Goal: Task Accomplishment & Management: Use online tool/utility

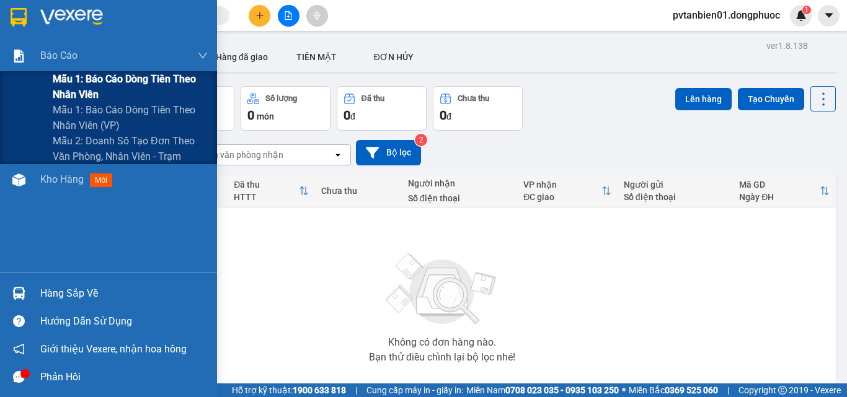
click at [107, 81] on span "Mẫu 1: Báo cáo dòng tiền theo nhân viên" at bounding box center [130, 86] width 155 height 31
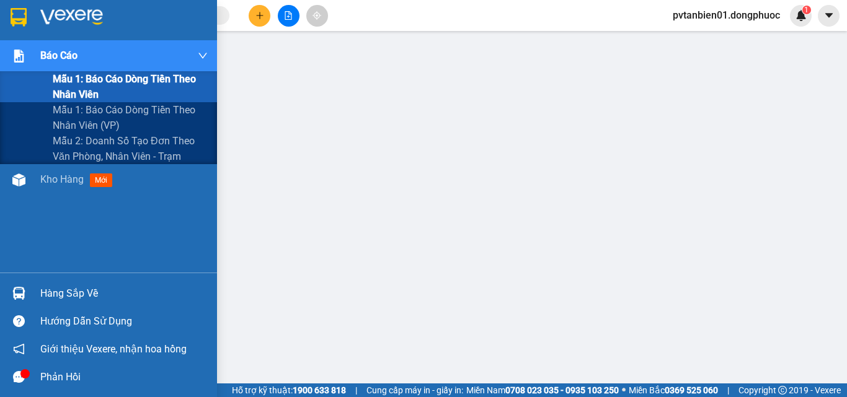
click at [81, 55] on div "Báo cáo" at bounding box center [123, 55] width 167 height 31
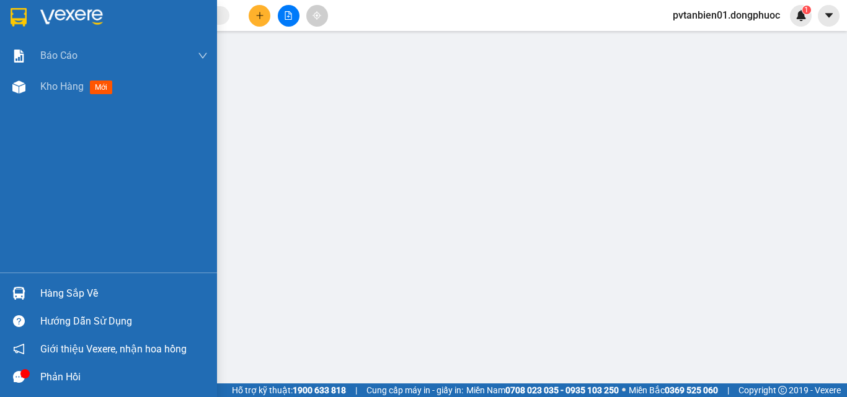
click at [92, 291] on div "Hàng sắp về" at bounding box center [123, 293] width 167 height 19
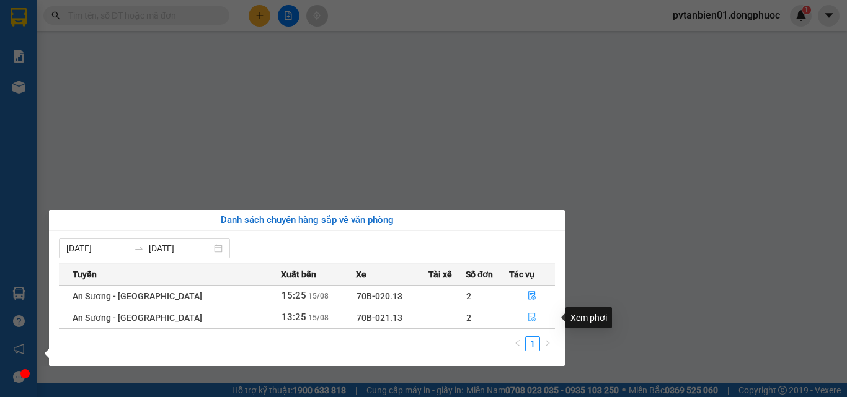
click at [529, 319] on icon "file-done" at bounding box center [531, 317] width 9 height 9
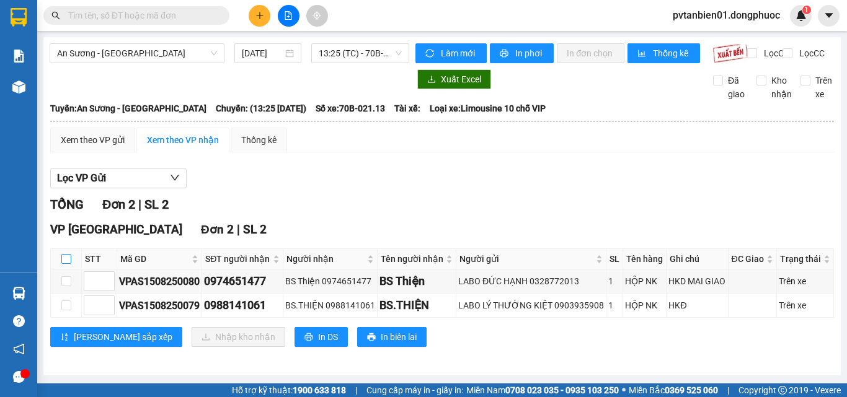
click at [63, 264] on input "checkbox" at bounding box center [66, 259] width 10 height 10
checkbox input "true"
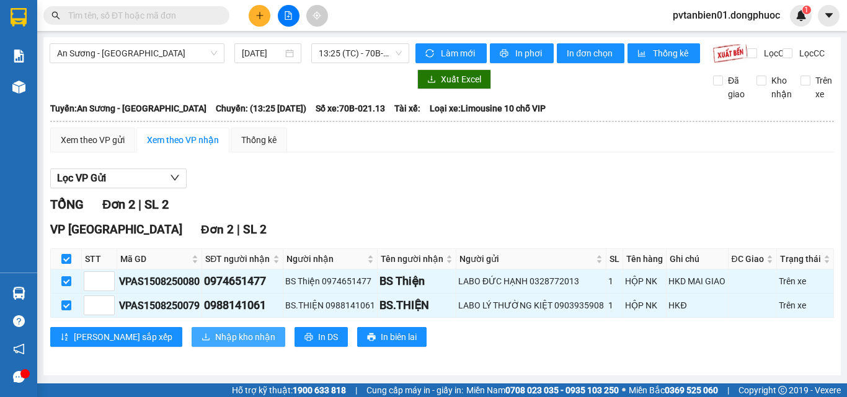
click at [215, 344] on span "Nhập kho nhận" at bounding box center [245, 337] width 60 height 14
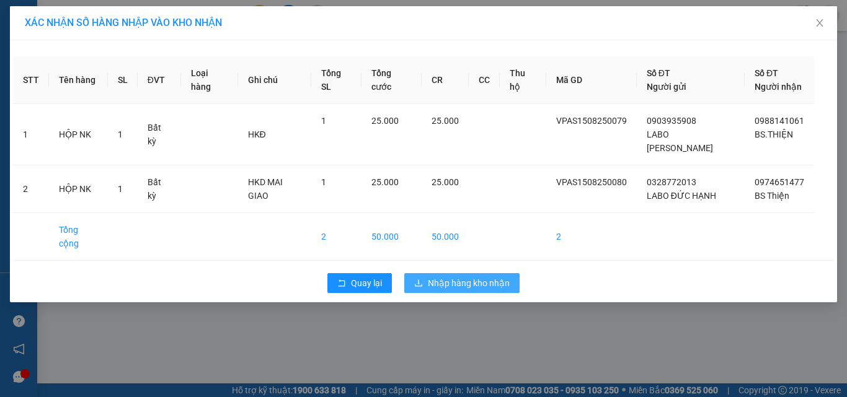
click at [499, 280] on span "Nhập hàng kho nhận" at bounding box center [469, 283] width 82 height 14
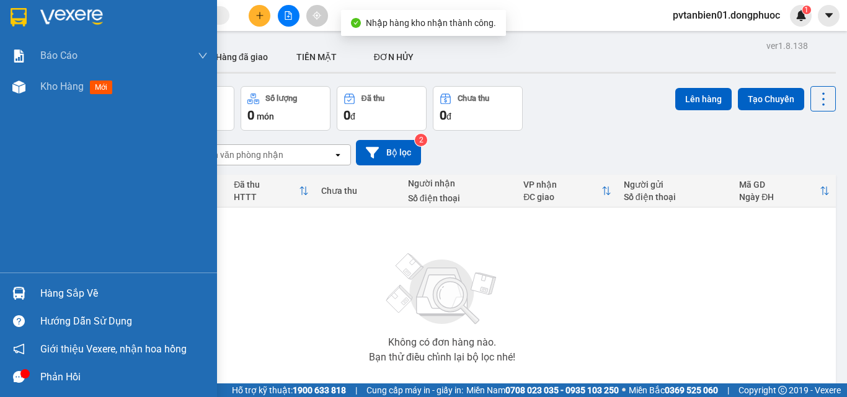
click at [43, 288] on div "Hàng sắp về" at bounding box center [123, 293] width 167 height 19
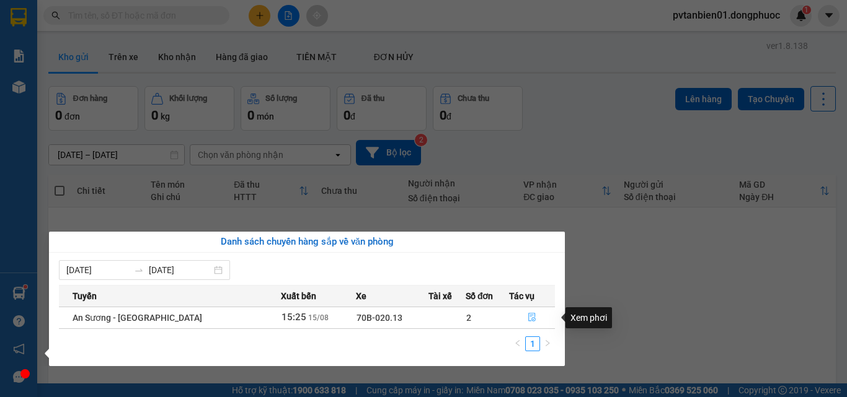
click at [528, 317] on icon "file-done" at bounding box center [531, 317] width 9 height 9
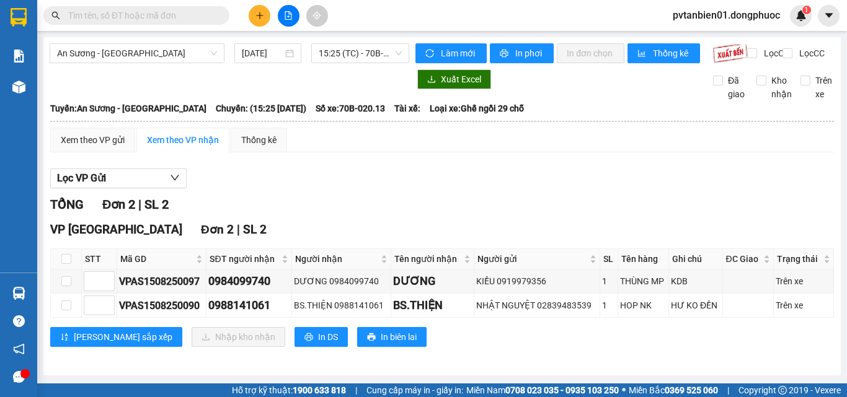
scroll to position [9, 0]
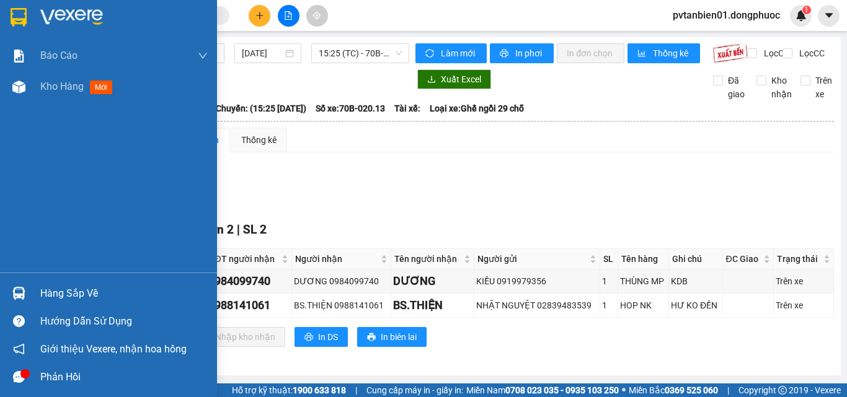
click at [87, 293] on div "Hàng sắp về" at bounding box center [123, 293] width 167 height 19
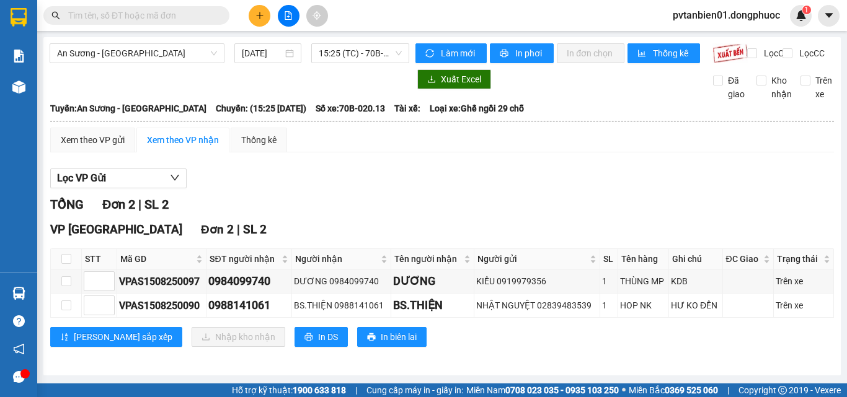
click at [514, 175] on section "Kết quả tìm kiếm ( 1 ) Bộ lọc Ngày tạo đơn gần nhất Mã ĐH Trạng thái Món hàng T…" at bounding box center [423, 198] width 847 height 397
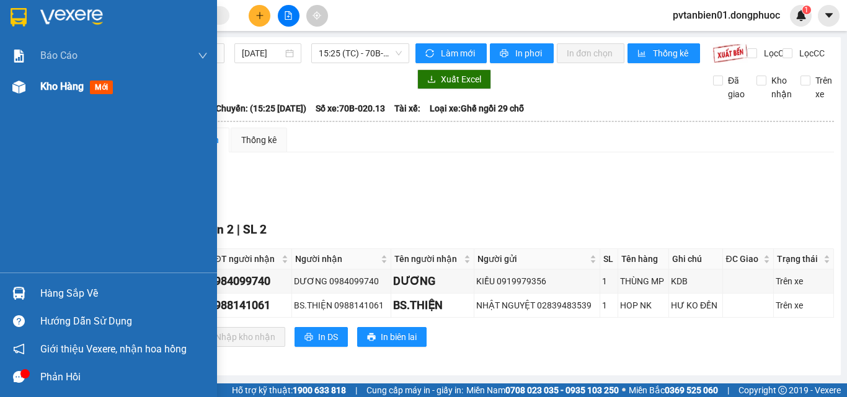
click at [53, 86] on span "Kho hàng" at bounding box center [61, 87] width 43 height 12
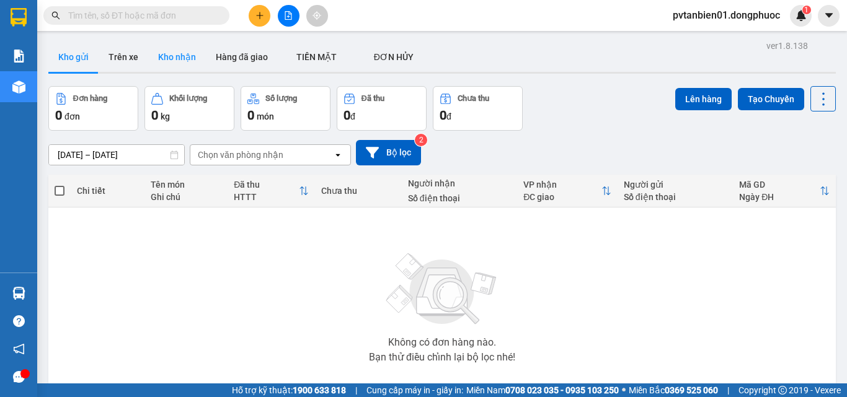
click at [177, 56] on button "Kho nhận" at bounding box center [177, 57] width 58 height 30
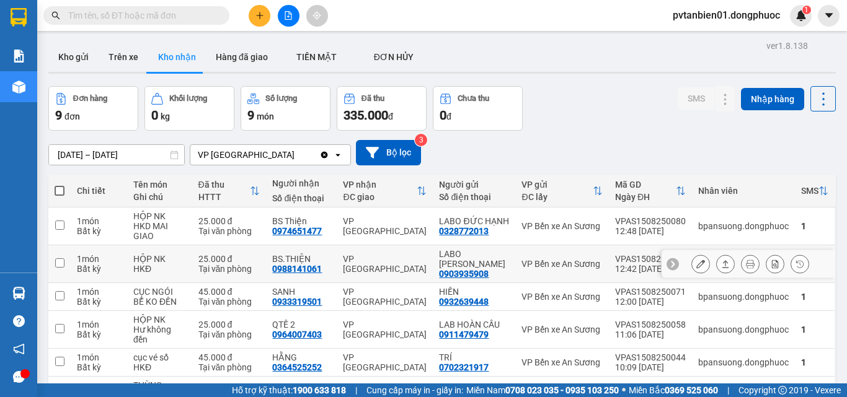
scroll to position [62, 0]
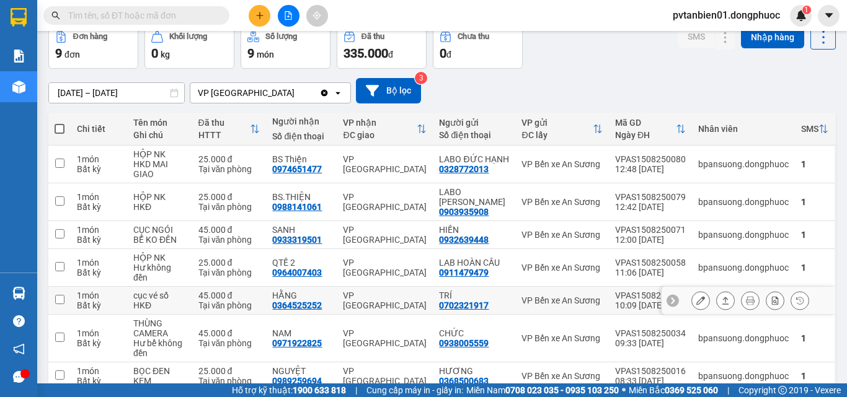
click at [61, 301] on input "checkbox" at bounding box center [59, 299] width 9 height 9
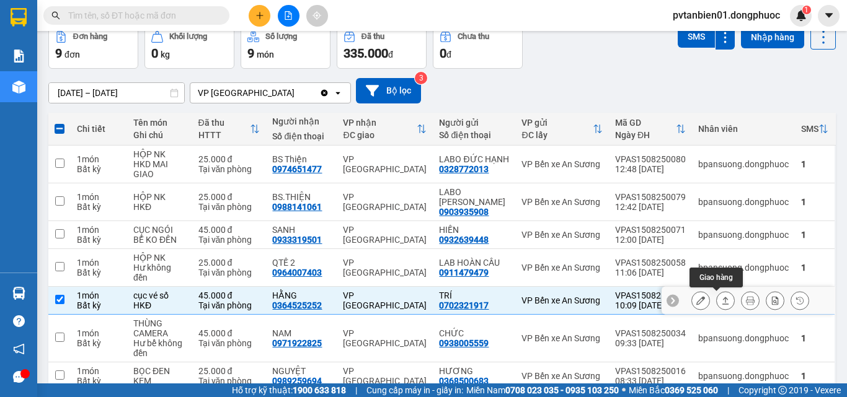
click at [722, 301] on icon at bounding box center [725, 300] width 7 height 7
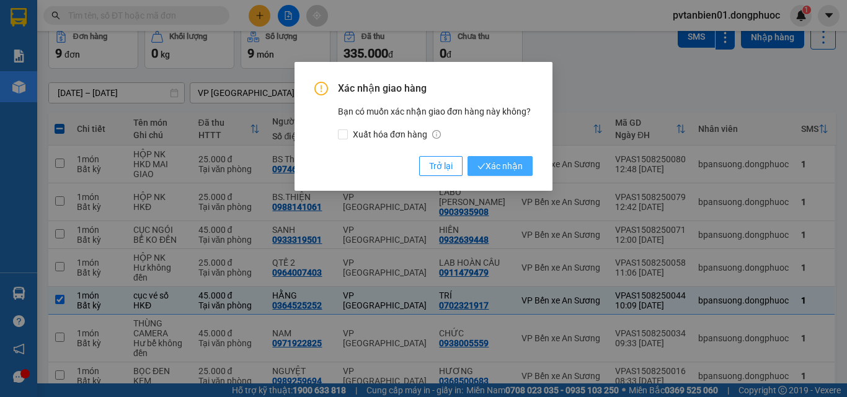
click at [514, 169] on span "Xác nhận" at bounding box center [499, 166] width 45 height 14
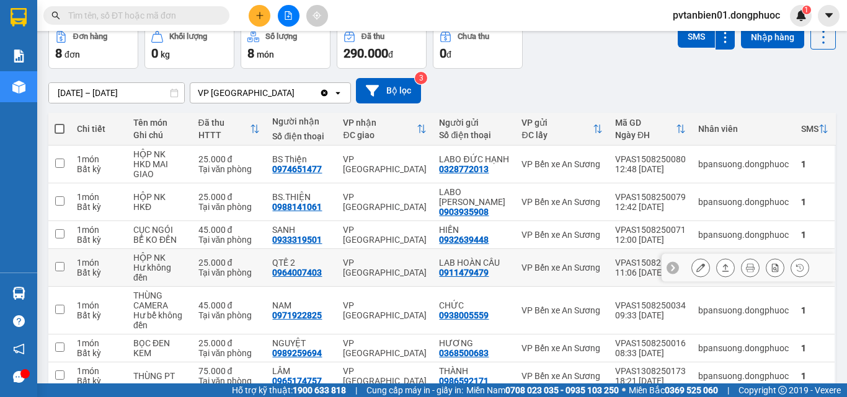
scroll to position [124, 0]
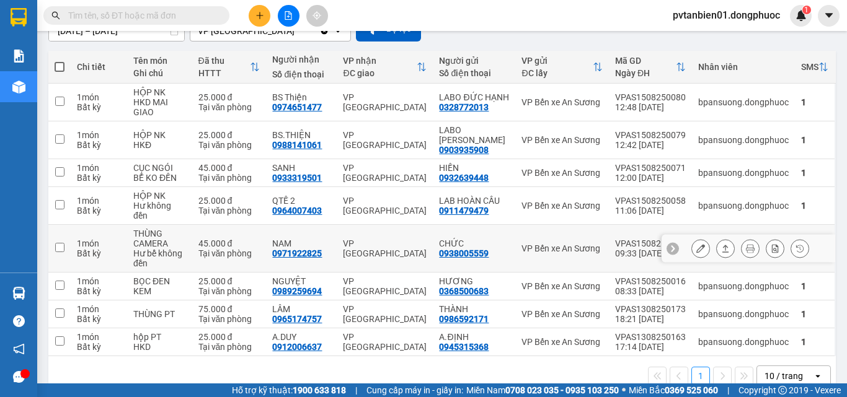
click at [63, 247] on input "checkbox" at bounding box center [59, 247] width 9 height 9
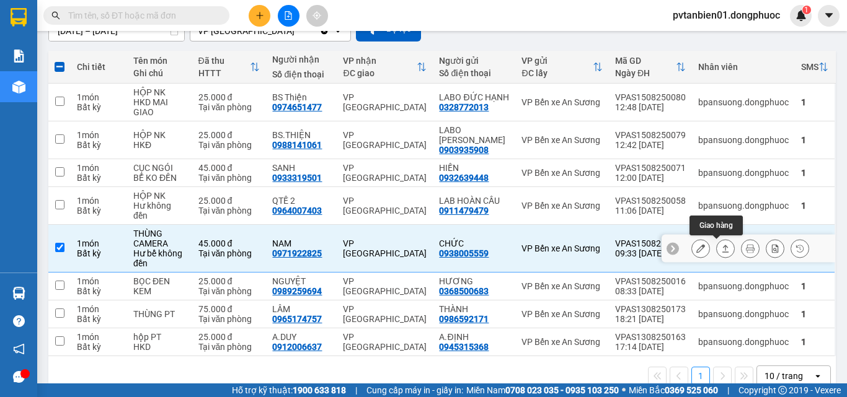
click at [721, 247] on icon at bounding box center [725, 248] width 9 height 9
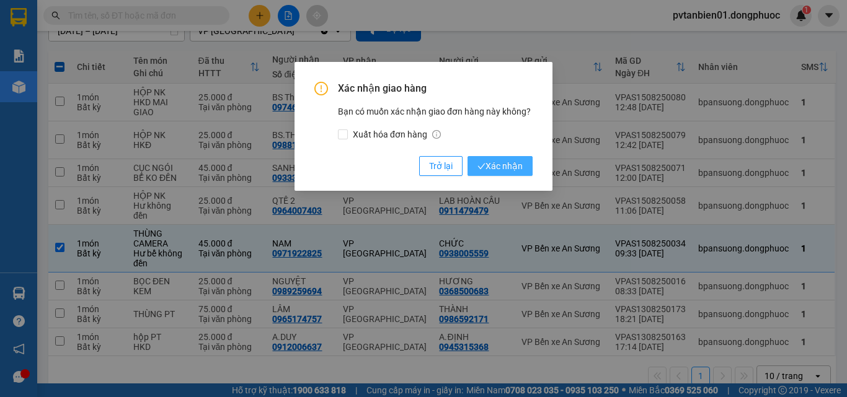
click at [506, 168] on span "Xác nhận" at bounding box center [499, 166] width 45 height 14
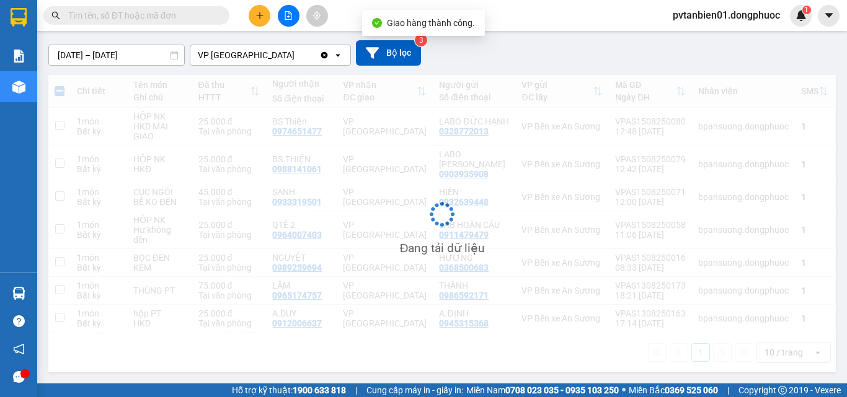
scroll to position [100, 0]
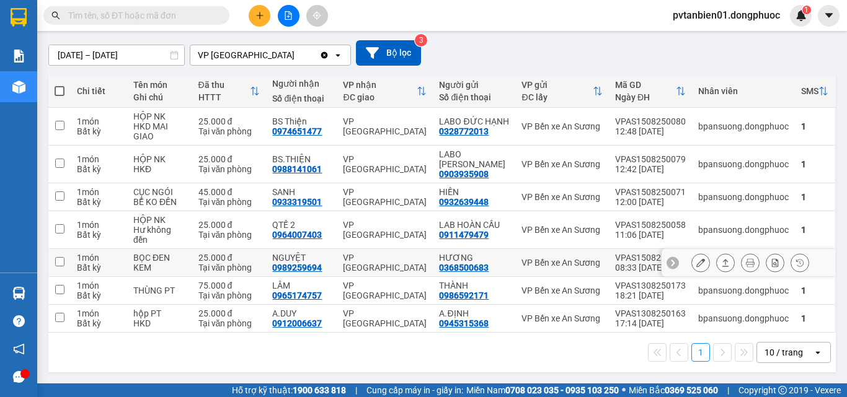
click at [59, 263] on input "checkbox" at bounding box center [59, 261] width 9 height 9
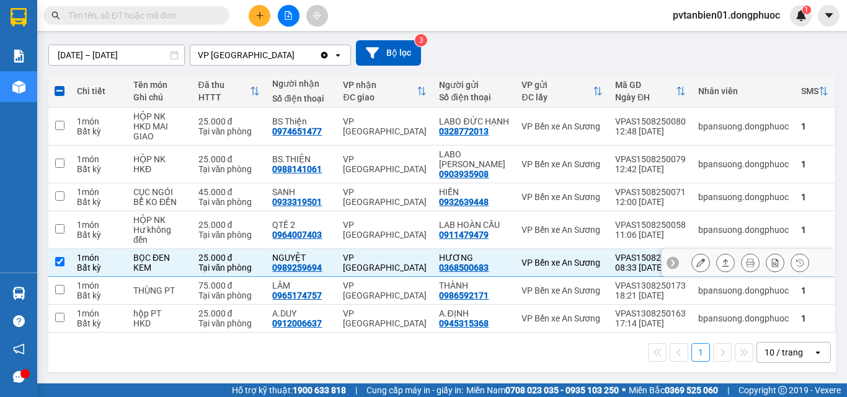
click at [721, 262] on icon at bounding box center [725, 262] width 9 height 9
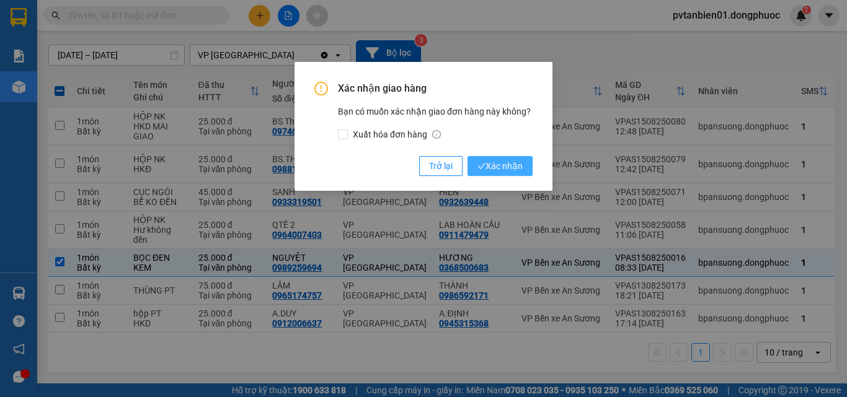
click at [511, 161] on span "Xác nhận" at bounding box center [499, 166] width 45 height 14
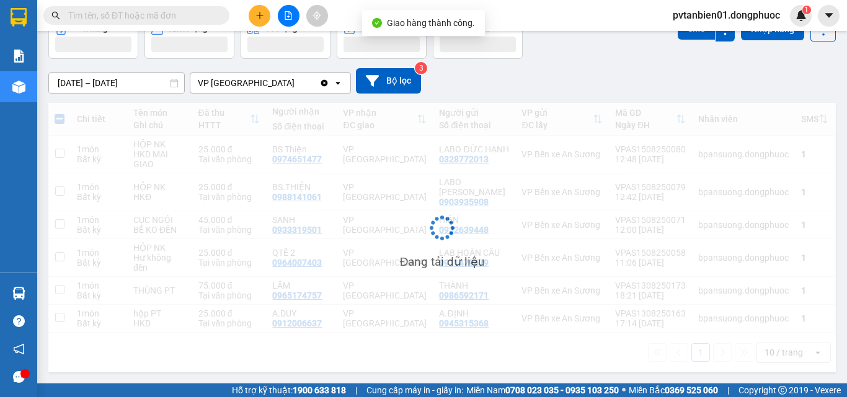
scroll to position [72, 0]
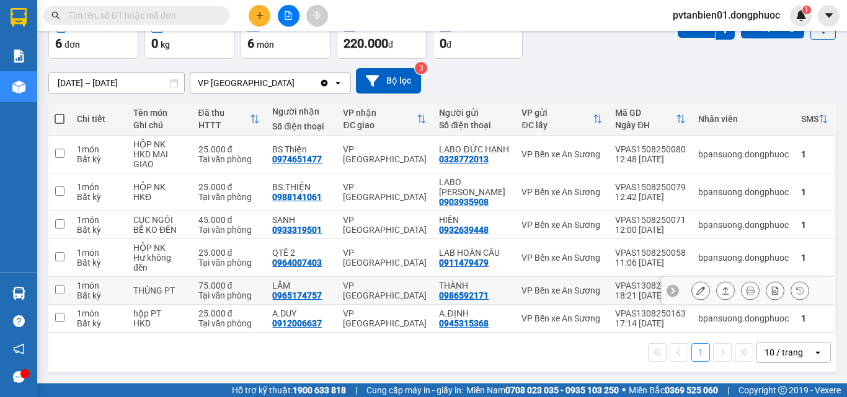
click at [59, 291] on input "checkbox" at bounding box center [59, 289] width 9 height 9
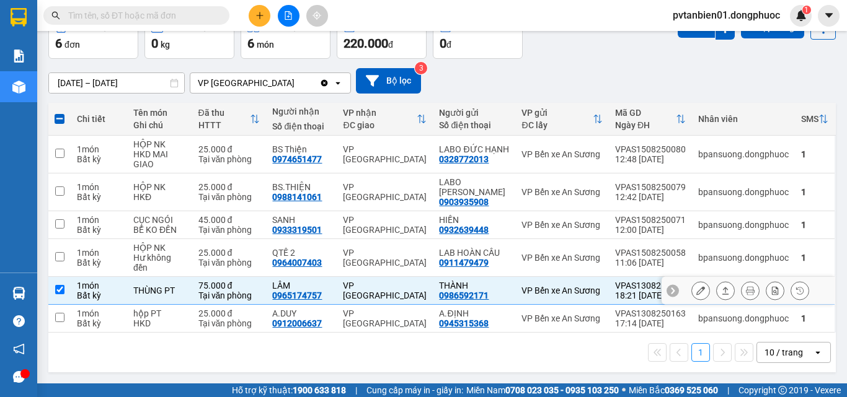
click at [721, 288] on icon at bounding box center [725, 290] width 9 height 9
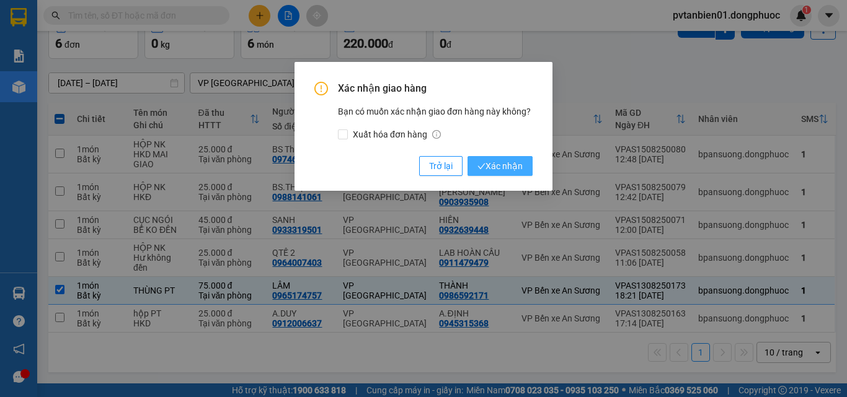
click at [512, 164] on span "Xác nhận" at bounding box center [499, 166] width 45 height 14
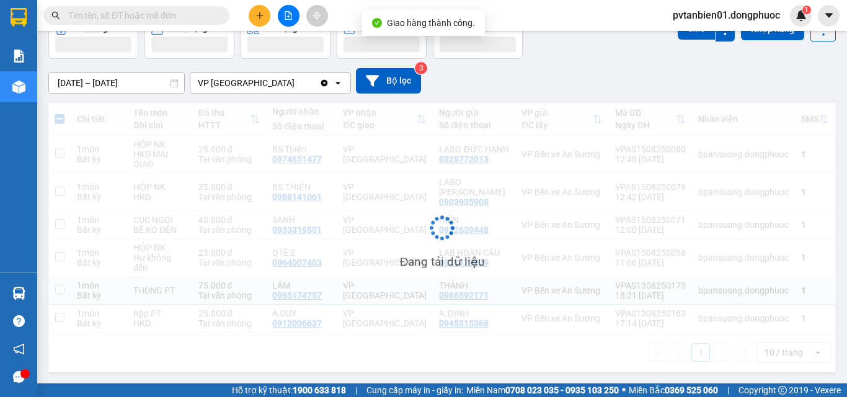
checkbox input "false"
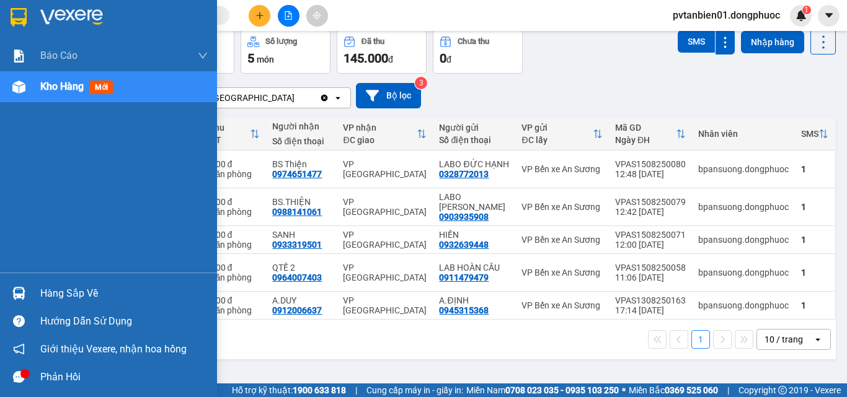
click at [45, 292] on div "Hàng sắp về" at bounding box center [123, 293] width 167 height 19
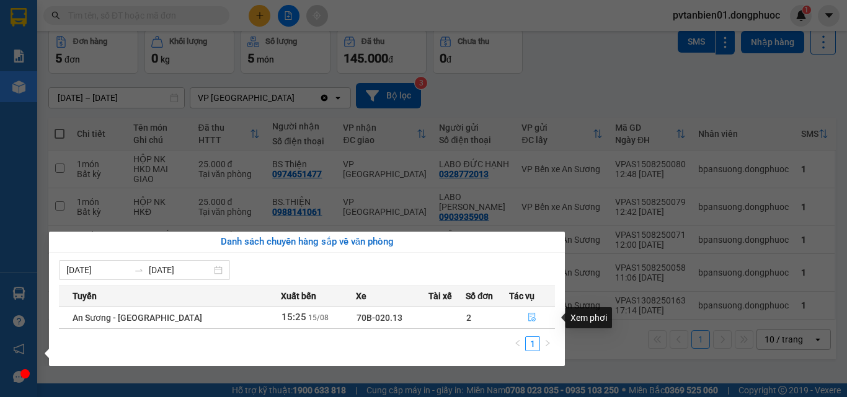
click at [531, 317] on icon "file-done" at bounding box center [531, 318] width 7 height 9
